Goal: Information Seeking & Learning: Check status

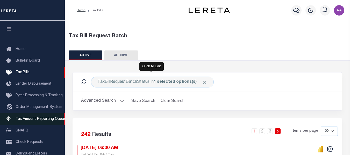
click at [202, 83] on span "Click to Remove" at bounding box center [204, 81] width 5 height 5
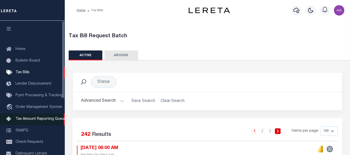
click at [30, 119] on span "Tax Amount Reporting Queue" at bounding box center [41, 119] width 50 height 4
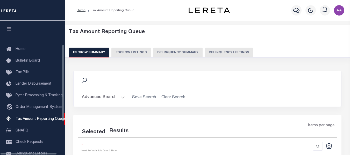
select select "100"
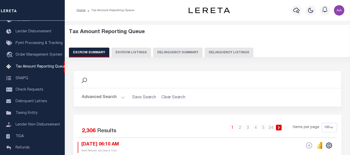
click at [220, 52] on button "Delinquency Listings" at bounding box center [229, 53] width 49 height 10
select select "100"
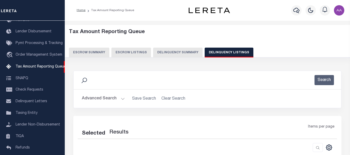
select select "100"
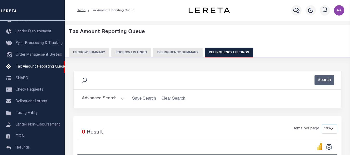
click at [150, 83] on div "Search" at bounding box center [207, 80] width 259 height 10
click at [99, 99] on button "Advanced Search" at bounding box center [103, 99] width 43 height 10
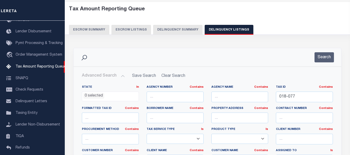
scroll to position [26, 0]
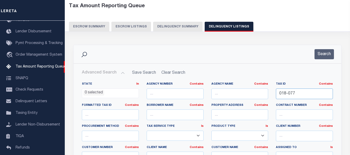
click at [298, 91] on input "018-077" at bounding box center [304, 94] width 57 height 11
paste input "RP60N01W232261"
drag, startPoint x: 304, startPoint y: 92, endPoint x: 307, endPoint y: 73, distance: 19.4
click at [257, 92] on div "State In In AK AL AR AZ CA CO CT DC DE FL GA GU HI IA ID IL IN KS KY LA MA MD M…" at bounding box center [207, 135] width 259 height 106
type input "RP60N01W232261"
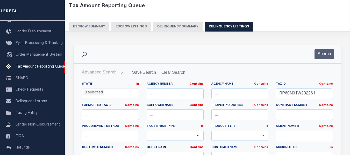
click at [319, 63] on div "Search" at bounding box center [207, 54] width 267 height 18
click at [324, 53] on button "Search" at bounding box center [323, 54] width 19 height 10
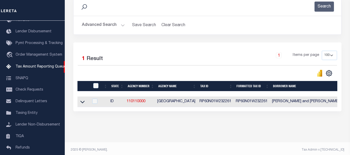
scroll to position [78, 0]
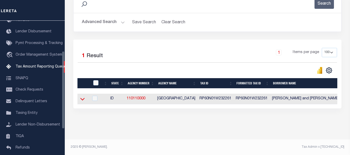
click at [83, 99] on icon at bounding box center [82, 98] width 4 height 5
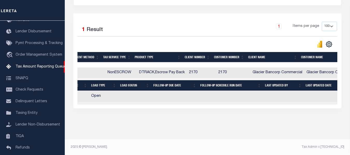
scroll to position [0, 601]
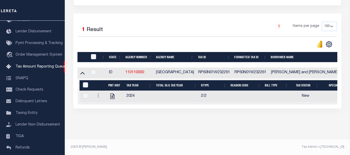
click at [189, 135] on div "Tax Amount Reporting Queue Escrow Summary Escrow Listings In" at bounding box center [207, 31] width 282 height 216
click at [111, 94] on icon "" at bounding box center [112, 96] width 4 height 5
checkbox input "true"
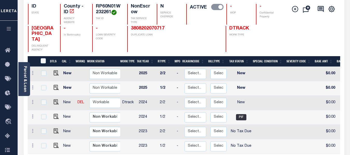
scroll to position [52, 0]
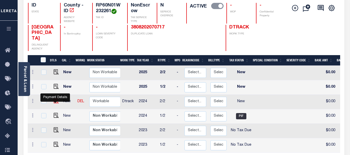
click at [56, 103] on img "" at bounding box center [56, 100] width 5 height 5
checkbox input "true"
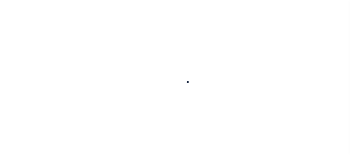
checkbox input "false"
type input "06/06/2025"
select select "NW2"
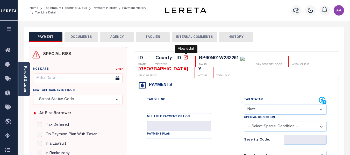
click at [186, 56] on icon at bounding box center [186, 57] width 4 height 4
click at [75, 8] on link "Tax Amount Reporting Queue" at bounding box center [65, 7] width 43 height 3
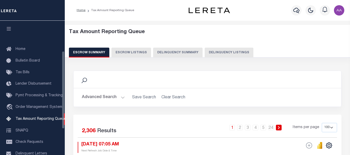
click at [226, 53] on button "Delinquency Listings" at bounding box center [229, 53] width 49 height 10
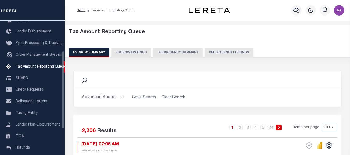
select select "100"
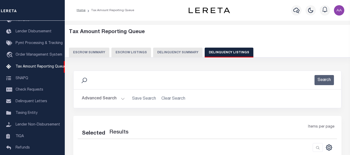
select select "100"
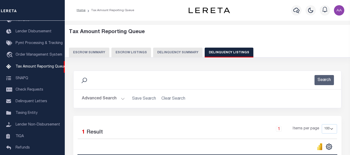
click at [104, 99] on button "Advanced Search" at bounding box center [103, 99] width 43 height 10
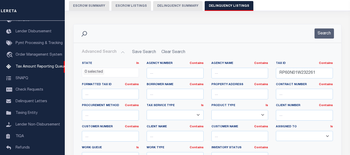
scroll to position [52, 0]
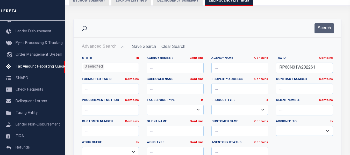
click at [298, 67] on input "RP60N01W232261" at bounding box center [304, 68] width 57 height 11
paste input "00328700"
type input "00328700"
click at [325, 29] on button "Search" at bounding box center [323, 28] width 19 height 10
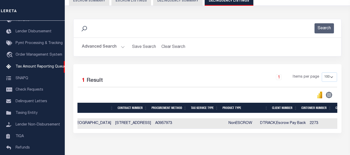
scroll to position [0, 280]
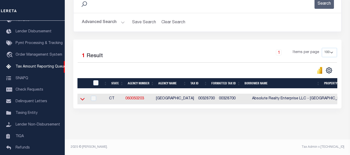
click at [83, 96] on icon at bounding box center [82, 98] width 4 height 5
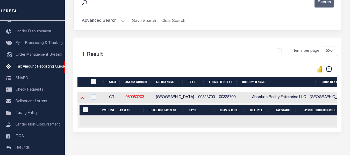
click at [84, 99] on icon at bounding box center [82, 97] width 4 height 5
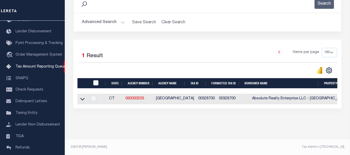
click at [84, 99] on icon at bounding box center [82, 99] width 4 height 3
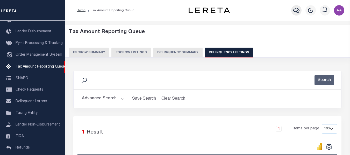
click at [295, 9] on icon "button" at bounding box center [296, 10] width 6 height 6
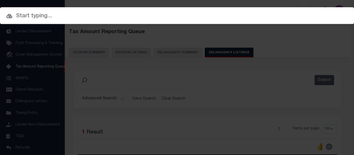
click at [84, 20] on input "text" at bounding box center [177, 16] width 354 height 9
paste input "00328700"
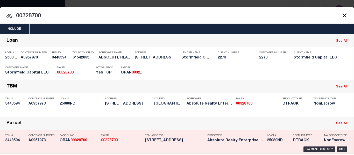
type input "00328700"
